Goal: Navigation & Orientation: Find specific page/section

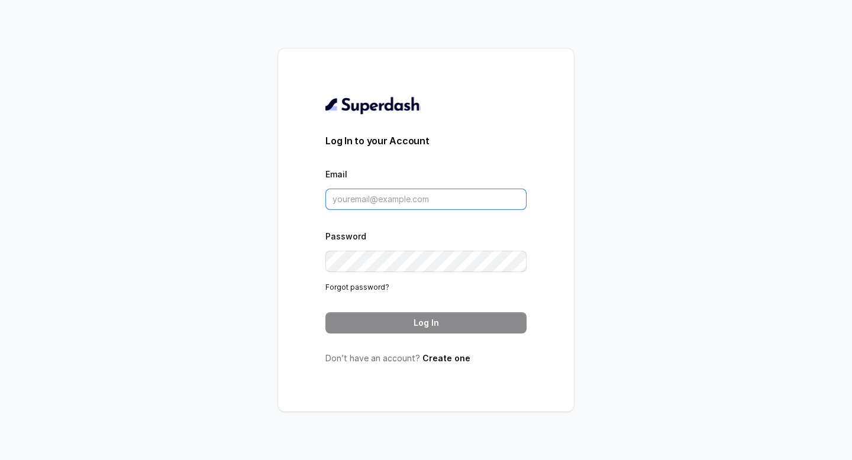
click at [374, 193] on input "Email" at bounding box center [425, 199] width 201 height 21
type input "[PERSON_NAME][EMAIL_ADDRESS][DOMAIN_NAME]"
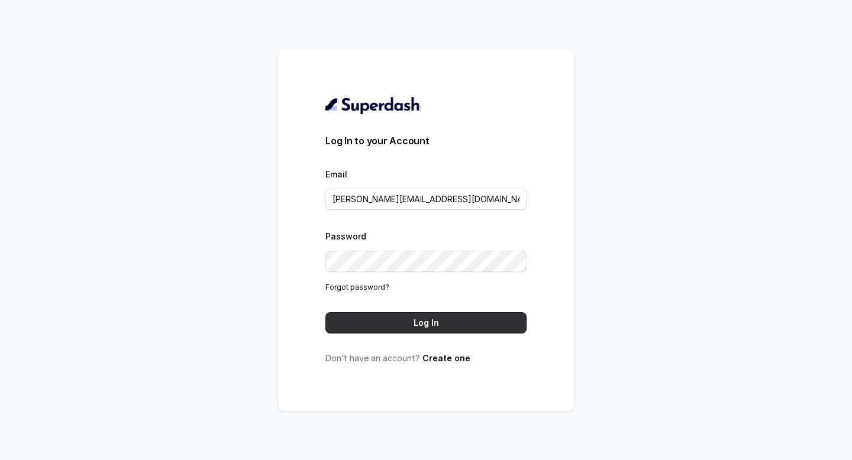
click at [414, 319] on button "Log In" at bounding box center [425, 322] width 201 height 21
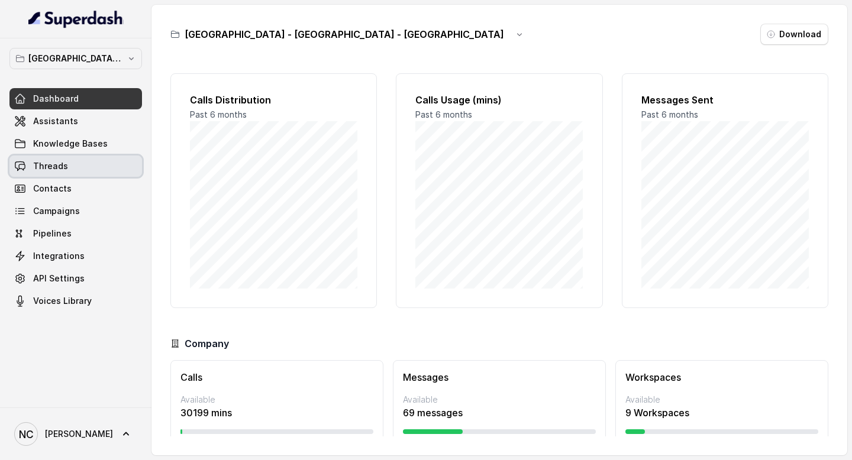
click at [53, 171] on span "Threads" at bounding box center [50, 166] width 35 height 12
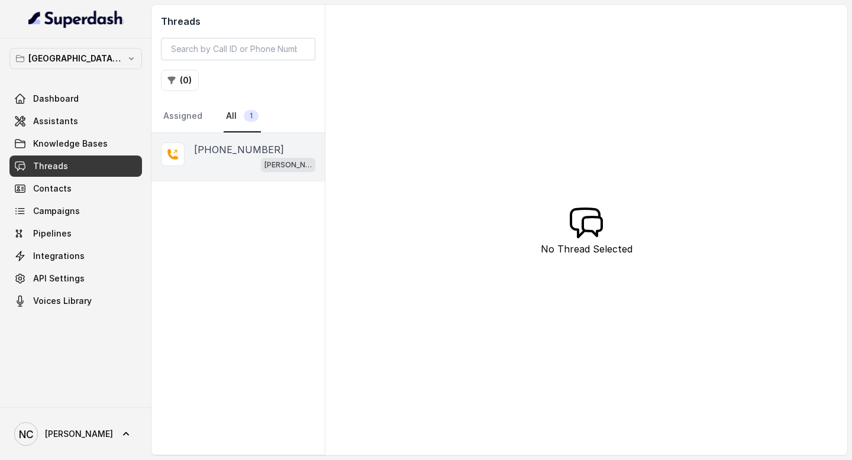
click at [221, 154] on p "+919967159549" at bounding box center [239, 150] width 90 height 14
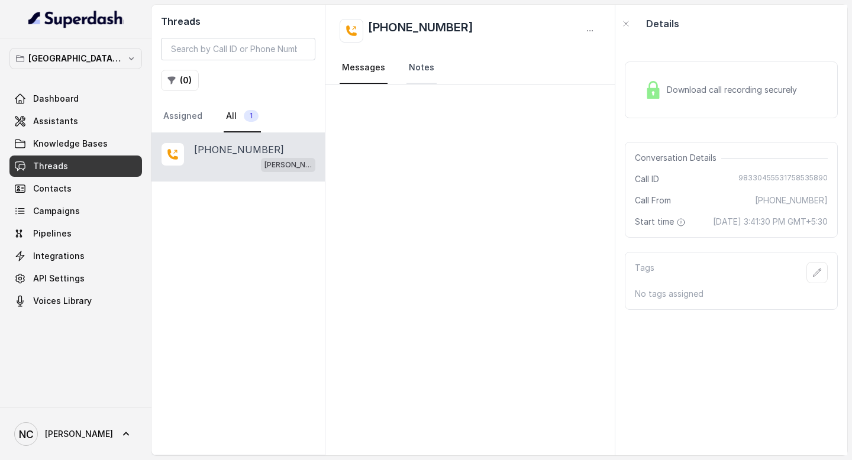
click at [426, 62] on link "Notes" at bounding box center [421, 68] width 30 height 32
click at [358, 72] on link "Messages" at bounding box center [364, 68] width 48 height 32
click at [73, 93] on span "Dashboard" at bounding box center [56, 99] width 46 height 12
